Goal: Browse casually: Explore the website without a specific task or goal

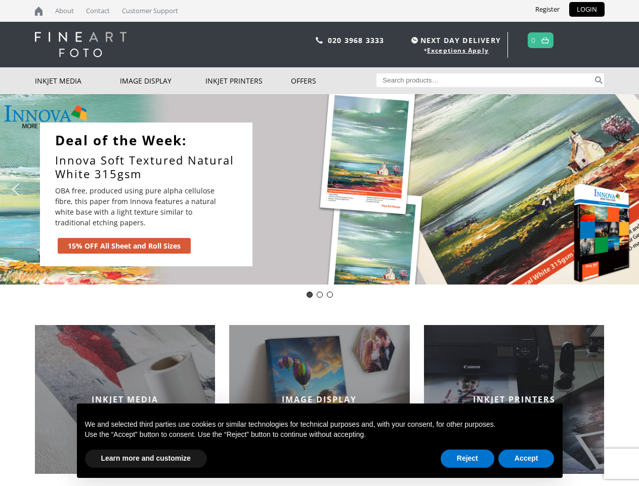
click at [319, 243] on div "Slider" at bounding box center [426, 194] width 326 height 144
click at [319, 189] on div "Slider" at bounding box center [426, 194] width 326 height 144
click at [317, 189] on div "Slider" at bounding box center [426, 194] width 326 height 144
click at [146, 194] on p "OBA free, produced using pure alpha cellulose fibre, this paper from Innova fea…" at bounding box center [138, 206] width 167 height 43
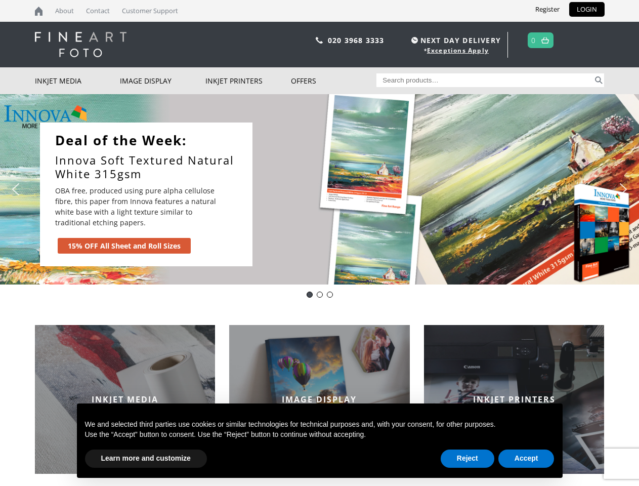
click at [426, 194] on div "Slider" at bounding box center [426, 194] width 326 height 144
click at [16, 189] on img "previous arrow" at bounding box center [16, 189] width 16 height 16
click at [624, 189] on img "next arrow" at bounding box center [623, 189] width 16 height 16
click at [310, 295] on div "Deal of the Day - Innova IFA12" at bounding box center [310, 295] width 6 height 6
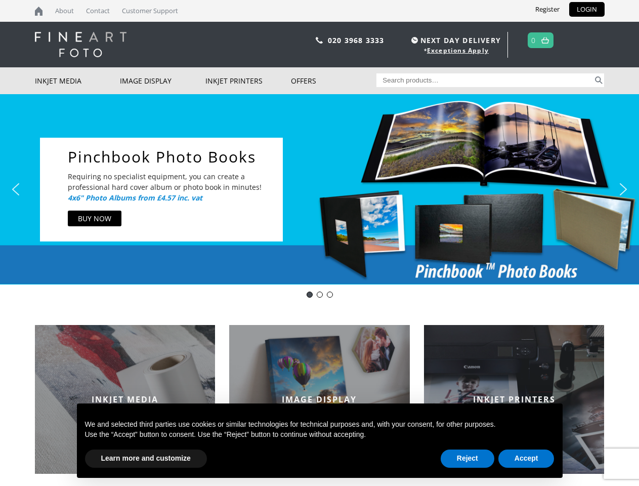
click at [320, 295] on div "Innova-general" at bounding box center [320, 295] width 6 height 6
